Goal: Task Accomplishment & Management: Complete application form

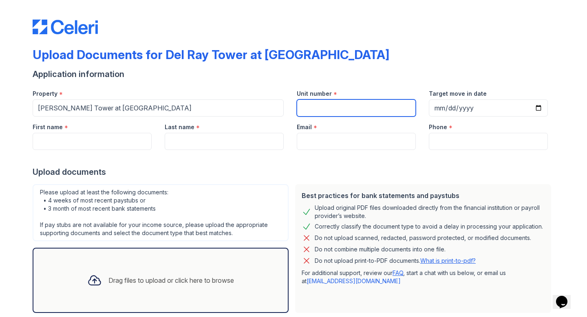
click at [340, 111] on input "Unit number" at bounding box center [356, 107] width 119 height 17
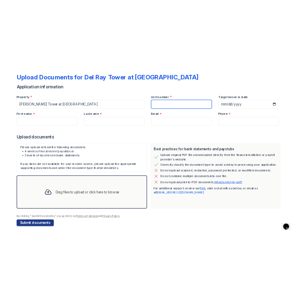
scroll to position [11, 0]
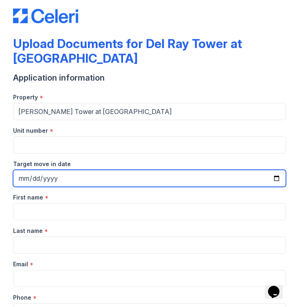
click at [269, 170] on input "Target move in date" at bounding box center [149, 178] width 273 height 17
type input "[DATE]"
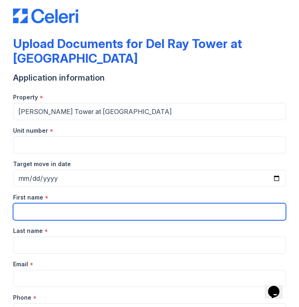
click at [61, 203] on input "First name" at bounding box center [149, 211] width 273 height 17
type input "[PERSON_NAME]"
type input "[EMAIL_ADDRESS][DOMAIN_NAME]"
type input "8043095602"
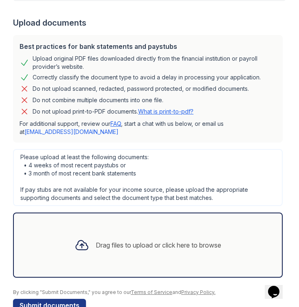
scroll to position [337, 0]
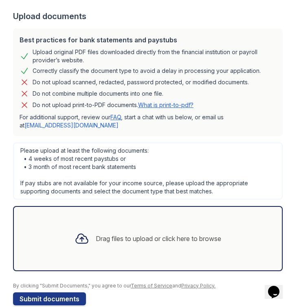
drag, startPoint x: 297, startPoint y: 118, endPoint x: 15, endPoint y: 4, distance: 303.6
click at [161, 234] on div "Drag files to upload or click here to browse" at bounding box center [158, 239] width 125 height 10
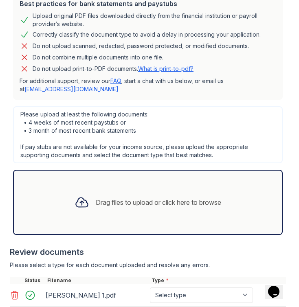
scroll to position [414, 0]
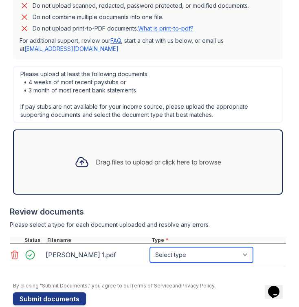
click at [238, 247] on select "Select type Paystub Bank Statement Offer Letter Tax Documents Benefit Award Let…" at bounding box center [201, 254] width 103 height 15
select select "paystub"
click at [103, 148] on div "Drag files to upload or click here to browse" at bounding box center [148, 162] width 160 height 28
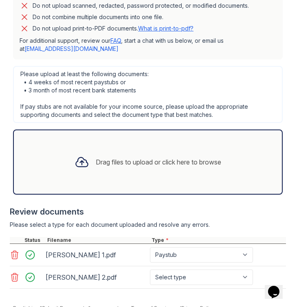
scroll to position [436, 0]
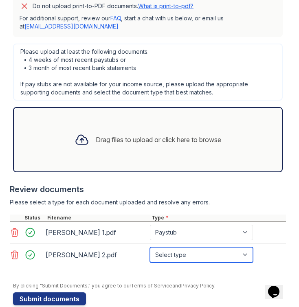
click at [221, 247] on select "Select type Paystub Bank Statement Offer Letter Tax Documents Benefit Award Let…" at bounding box center [201, 254] width 103 height 15
select select "paystub"
click at [137, 135] on div "Drag files to upload or click here to browse" at bounding box center [158, 140] width 125 height 10
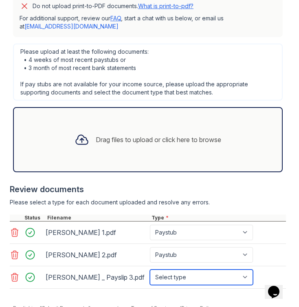
click at [197, 270] on select "Select type Paystub Bank Statement Offer Letter Tax Documents Benefit Award Let…" at bounding box center [201, 277] width 103 height 15
select select "paystub"
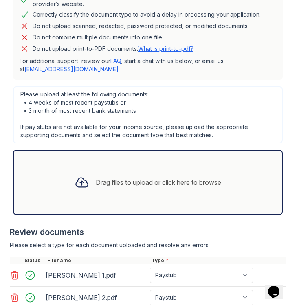
scroll to position [459, 0]
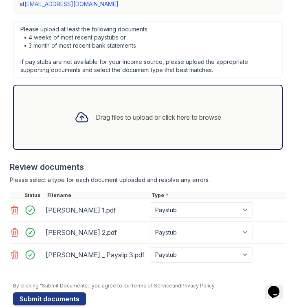
click at [175, 109] on div "Drag files to upload or click here to browse" at bounding box center [148, 117] width 160 height 28
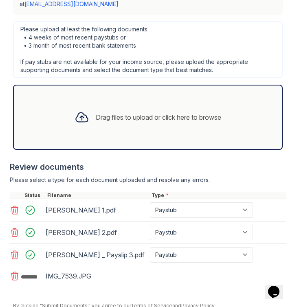
scroll to position [479, 0]
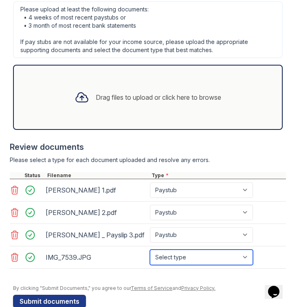
click at [182, 250] on select "Select type Paystub Bank Statement Offer Letter Tax Documents Benefit Award Let…" at bounding box center [201, 257] width 103 height 15
select select "other"
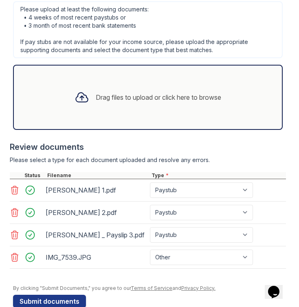
click at [167, 90] on div "Drag files to upload or click here to browse" at bounding box center [148, 98] width 160 height 28
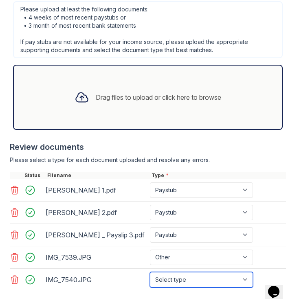
click at [198, 272] on select "Select type Paystub Bank Statement Offer Letter Tax Documents Benefit Award Let…" at bounding box center [201, 279] width 103 height 15
select select "other"
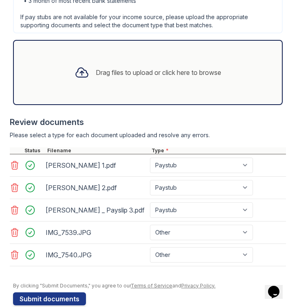
click at [254, 42] on div "Drag files to upload or click here to browse" at bounding box center [148, 72] width 270 height 65
click at [277, 108] on div at bounding box center [148, 112] width 276 height 8
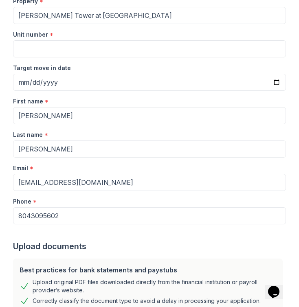
scroll to position [86, 0]
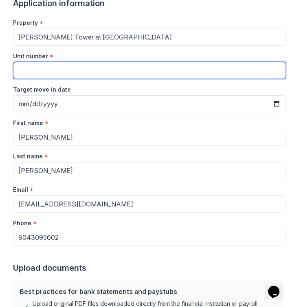
click at [93, 62] on input "Unit number" at bounding box center [149, 70] width 273 height 17
type input "0325"
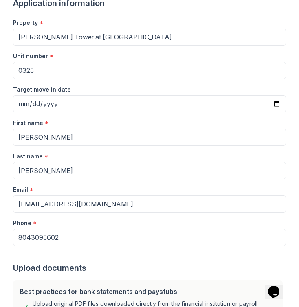
click at [287, 66] on div "Upload Documents for Del Ray Tower at [GEOGRAPHIC_DATA] Application information…" at bounding box center [149, 67] width 299 height 307
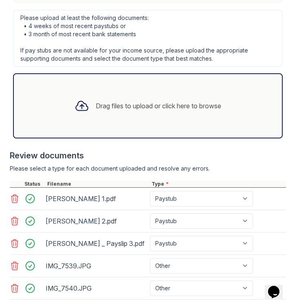
scroll to position [504, 0]
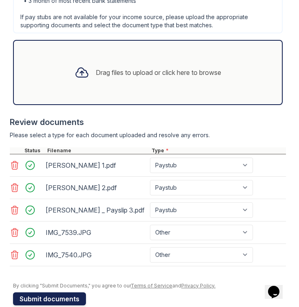
click at [64, 292] on button "Submit documents" at bounding box center [49, 298] width 73 height 13
